Goal: Information Seeking & Learning: Check status

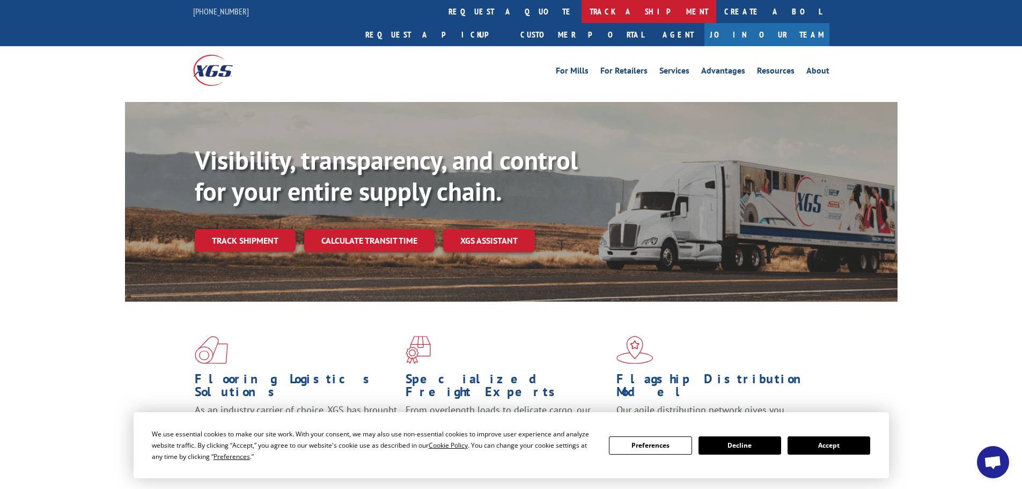
click at [582, 11] on link "track a shipment" at bounding box center [649, 11] width 135 height 23
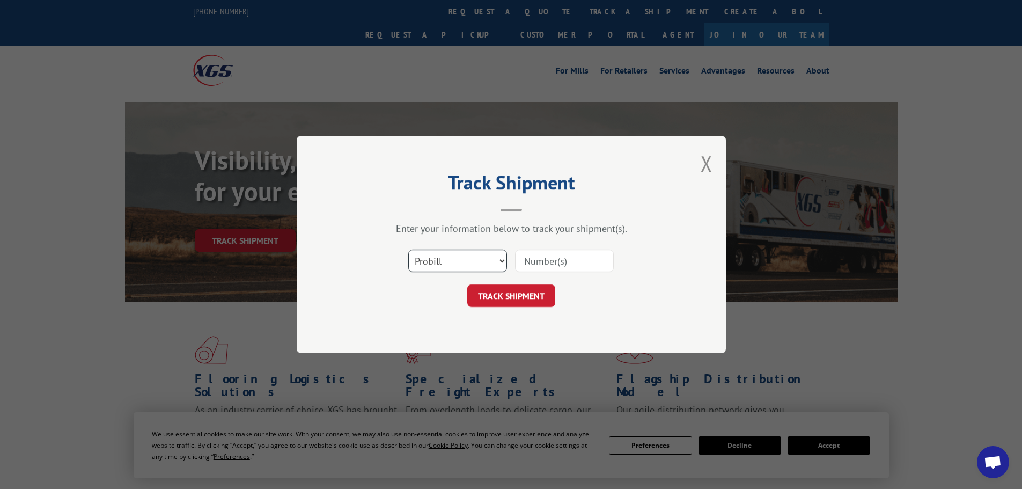
click at [464, 268] on select "Select category... Probill BOL PO" at bounding box center [457, 260] width 99 height 23
select select "bol"
click at [408, 249] on select "Select category... Probill BOL PO" at bounding box center [457, 260] width 99 height 23
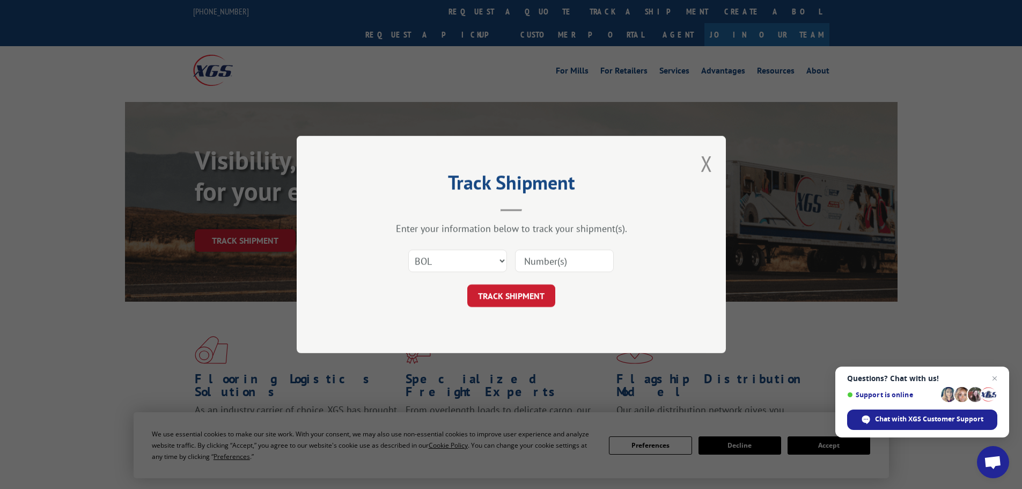
click at [539, 261] on input at bounding box center [564, 260] width 99 height 23
paste input "5530764"
type input "5530764"
drag, startPoint x: 511, startPoint y: 296, endPoint x: 517, endPoint y: 298, distance: 5.8
click at [511, 295] on button "TRACK SHIPMENT" at bounding box center [511, 295] width 88 height 23
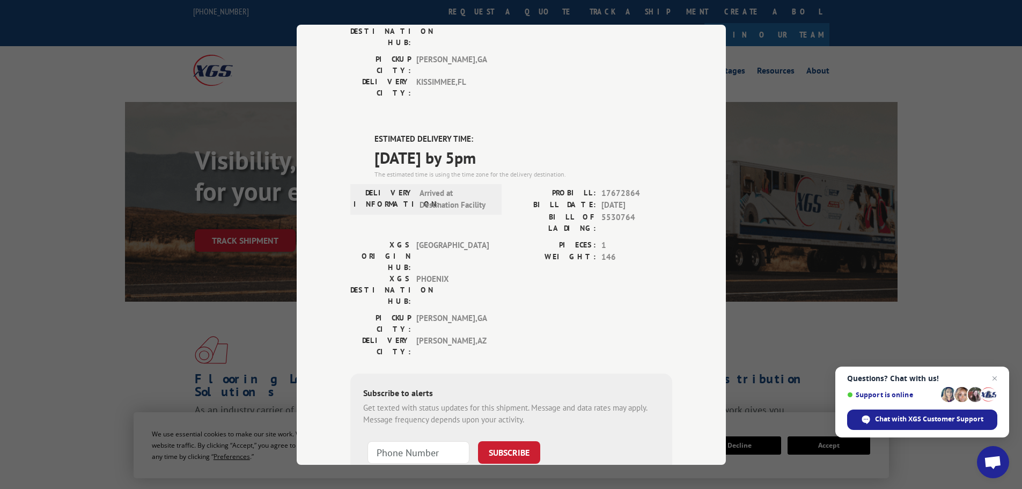
scroll to position [215, 0]
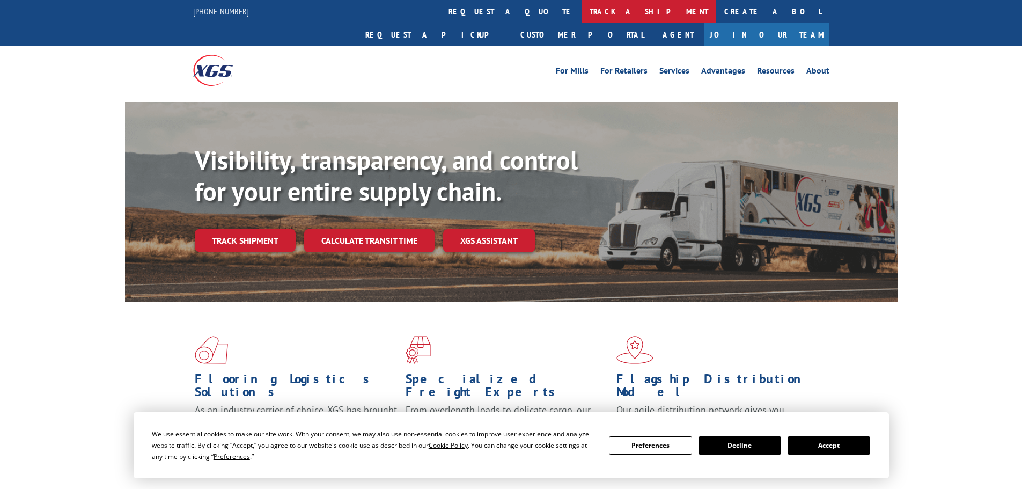
click at [582, 3] on link "track a shipment" at bounding box center [649, 11] width 135 height 23
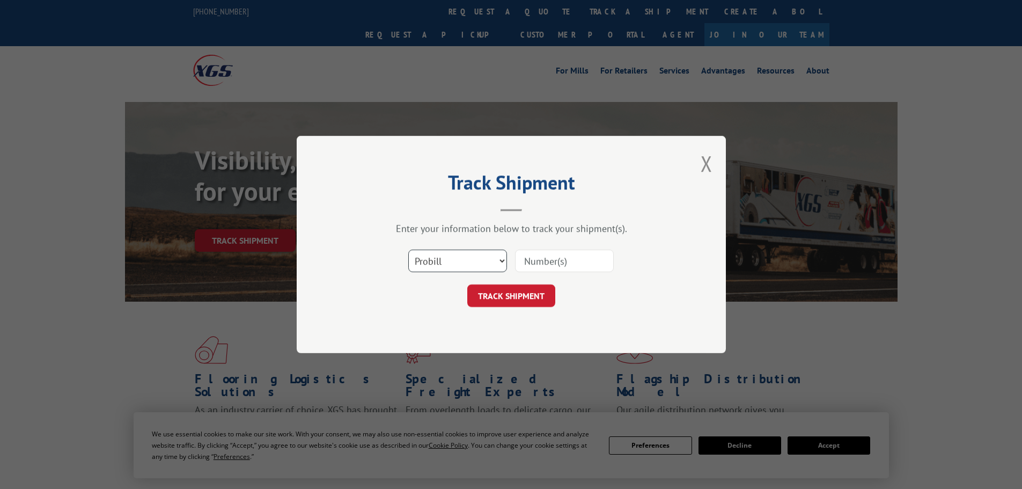
click at [482, 261] on select "Select category... Probill BOL PO" at bounding box center [457, 260] width 99 height 23
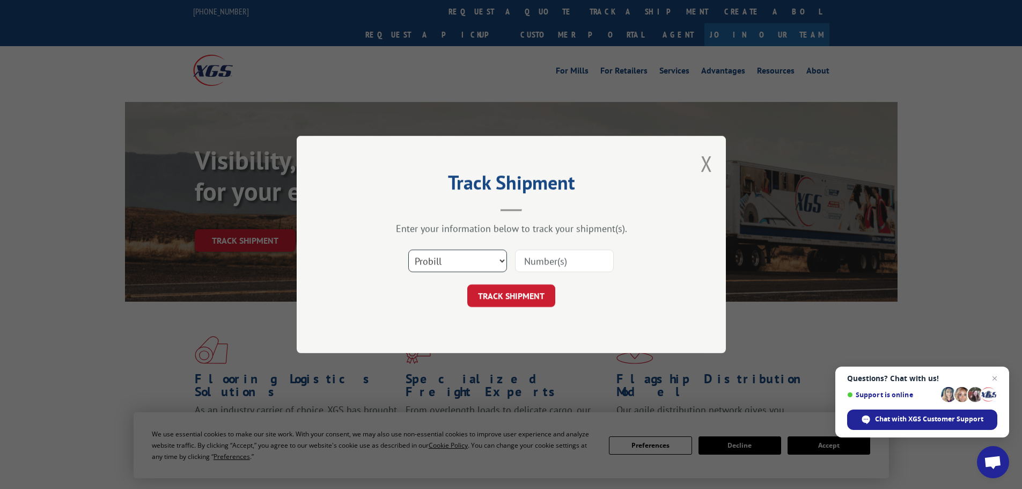
select select "bol"
click at [408, 249] on select "Select category... Probill BOL PO" at bounding box center [457, 260] width 99 height 23
click at [553, 267] on input at bounding box center [564, 260] width 99 height 23
paste input "470392"
type input "470392"
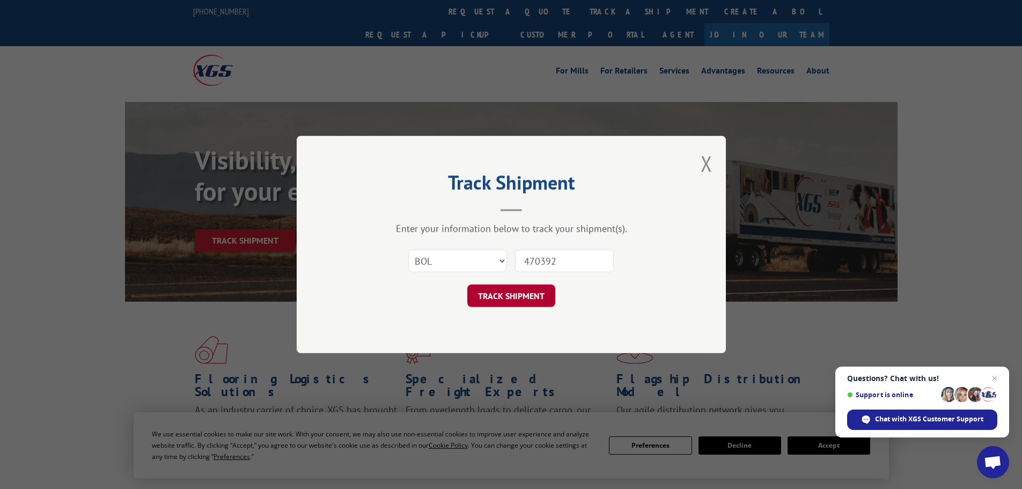
click at [535, 297] on button "TRACK SHIPMENT" at bounding box center [511, 295] width 88 height 23
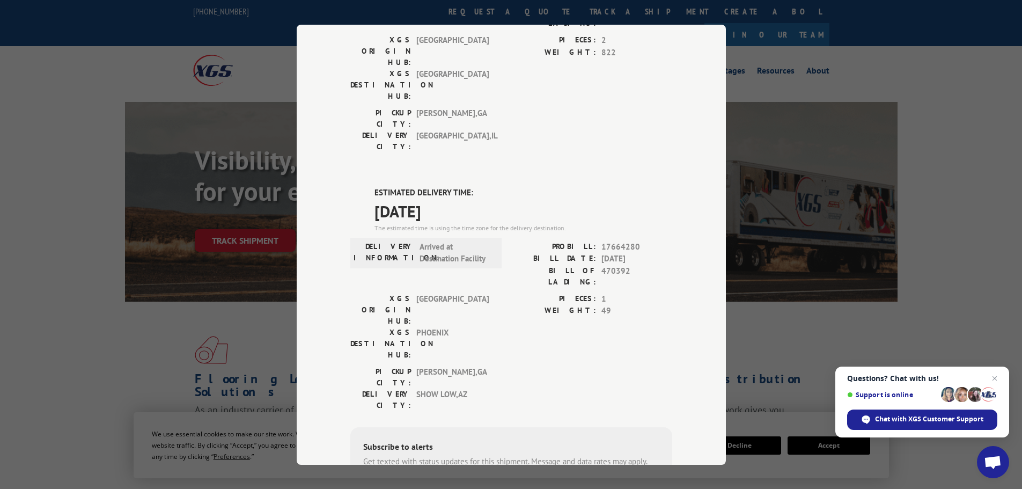
scroll to position [215, 0]
